Goal: Find specific page/section: Find specific page/section

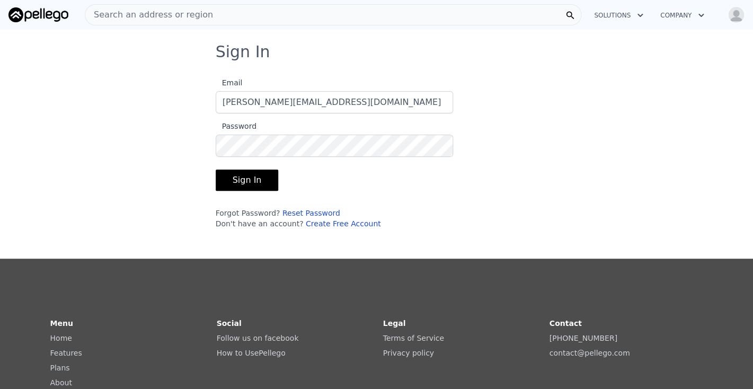
type input "[PERSON_NAME][EMAIL_ADDRESS][DOMAIN_NAME]"
click at [245, 177] on button "Sign In" at bounding box center [247, 180] width 63 height 21
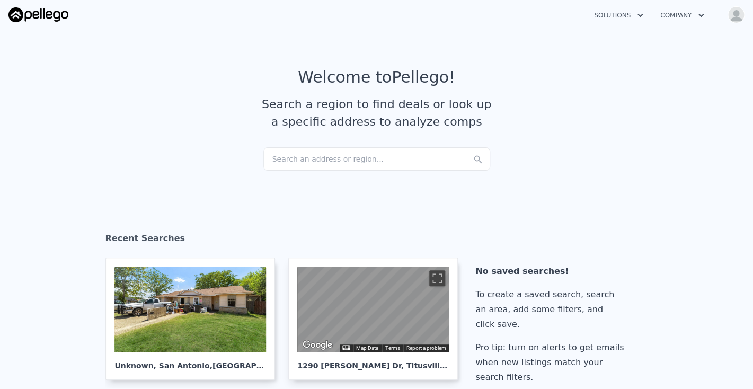
click at [288, 158] on div "Search an address or region..." at bounding box center [377, 158] width 227 height 23
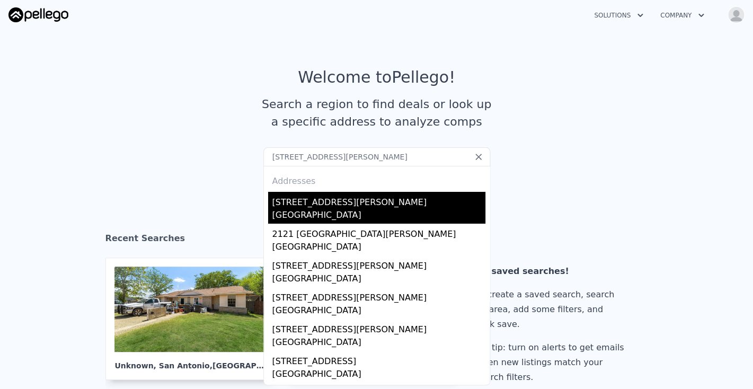
type input "[STREET_ADDRESS][PERSON_NAME]"
click at [313, 208] on div "[STREET_ADDRESS][PERSON_NAME]" at bounding box center [379, 200] width 213 height 17
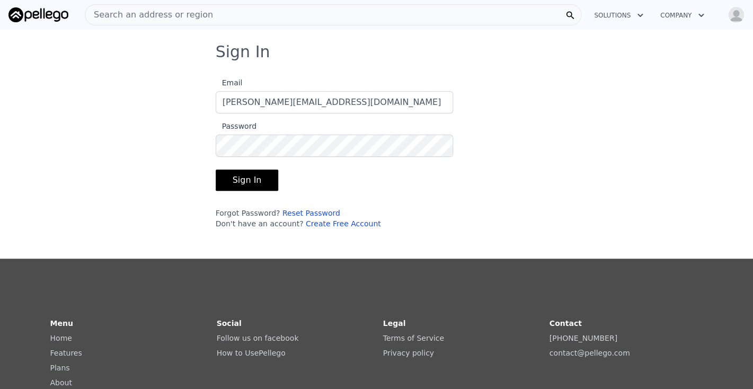
type input "[PERSON_NAME][EMAIL_ADDRESS][DOMAIN_NAME]"
click at [249, 176] on button "Sign In" at bounding box center [247, 180] width 63 height 21
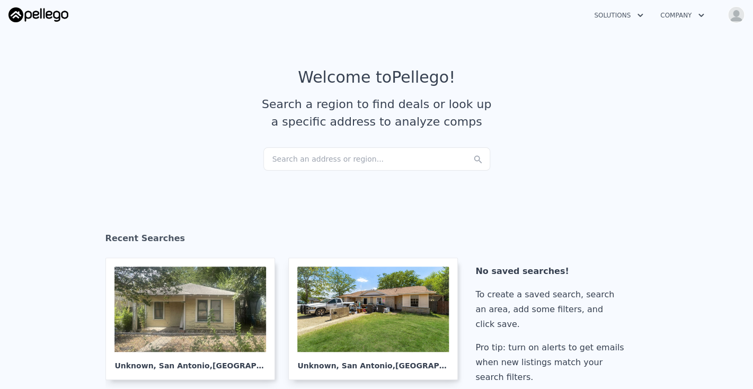
click at [303, 159] on div "Search an address or region..." at bounding box center [377, 158] width 227 height 23
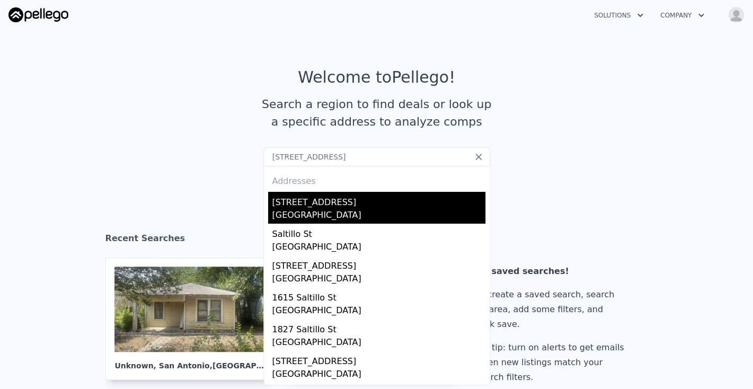
type input "1225 Saltillo, San Antonio, TX 78207"
click at [322, 208] on div "1225 Saltillo St" at bounding box center [379, 200] width 213 height 17
